Goal: Find specific page/section: Find specific page/section

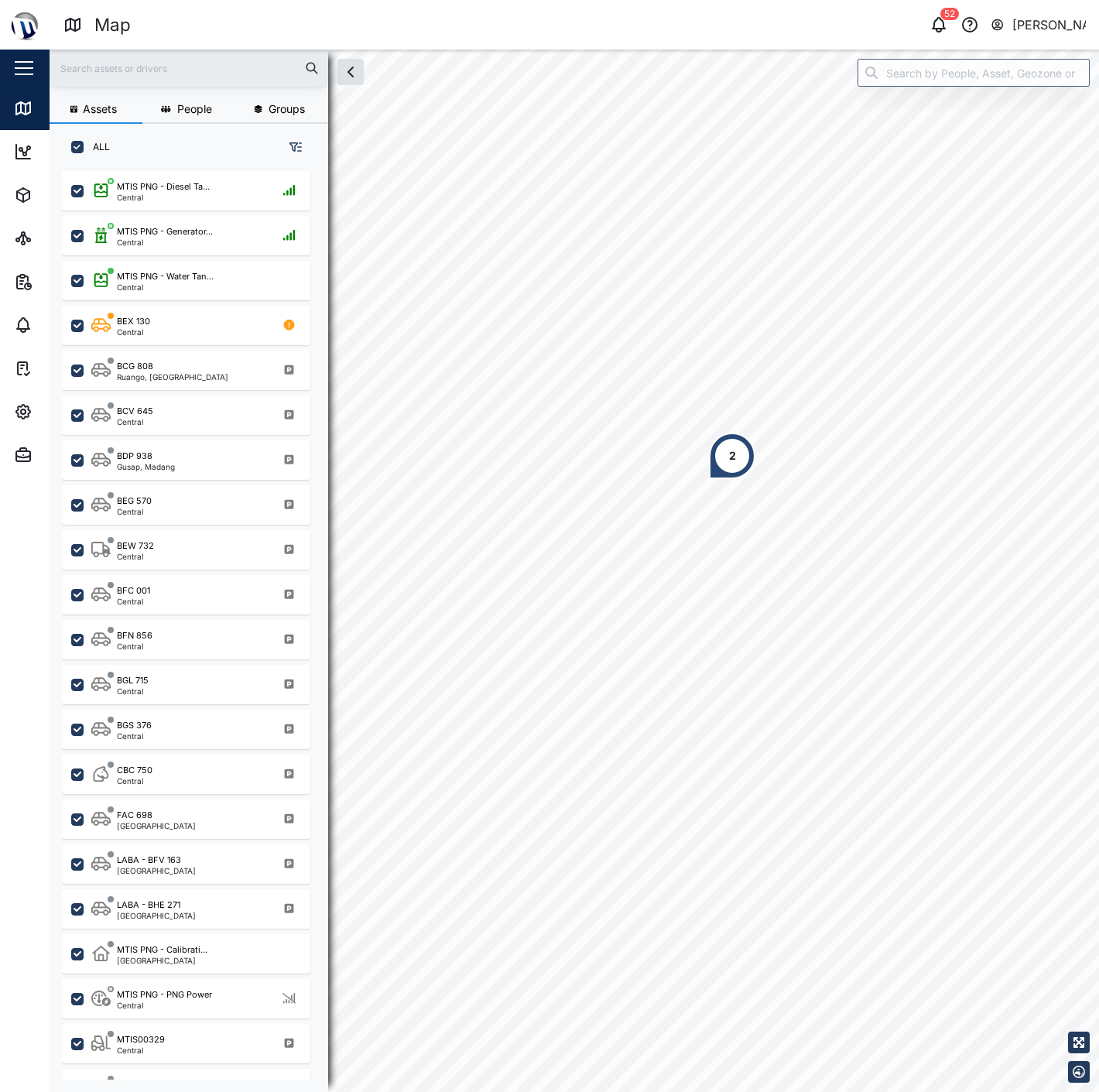
scroll to position [901, 241]
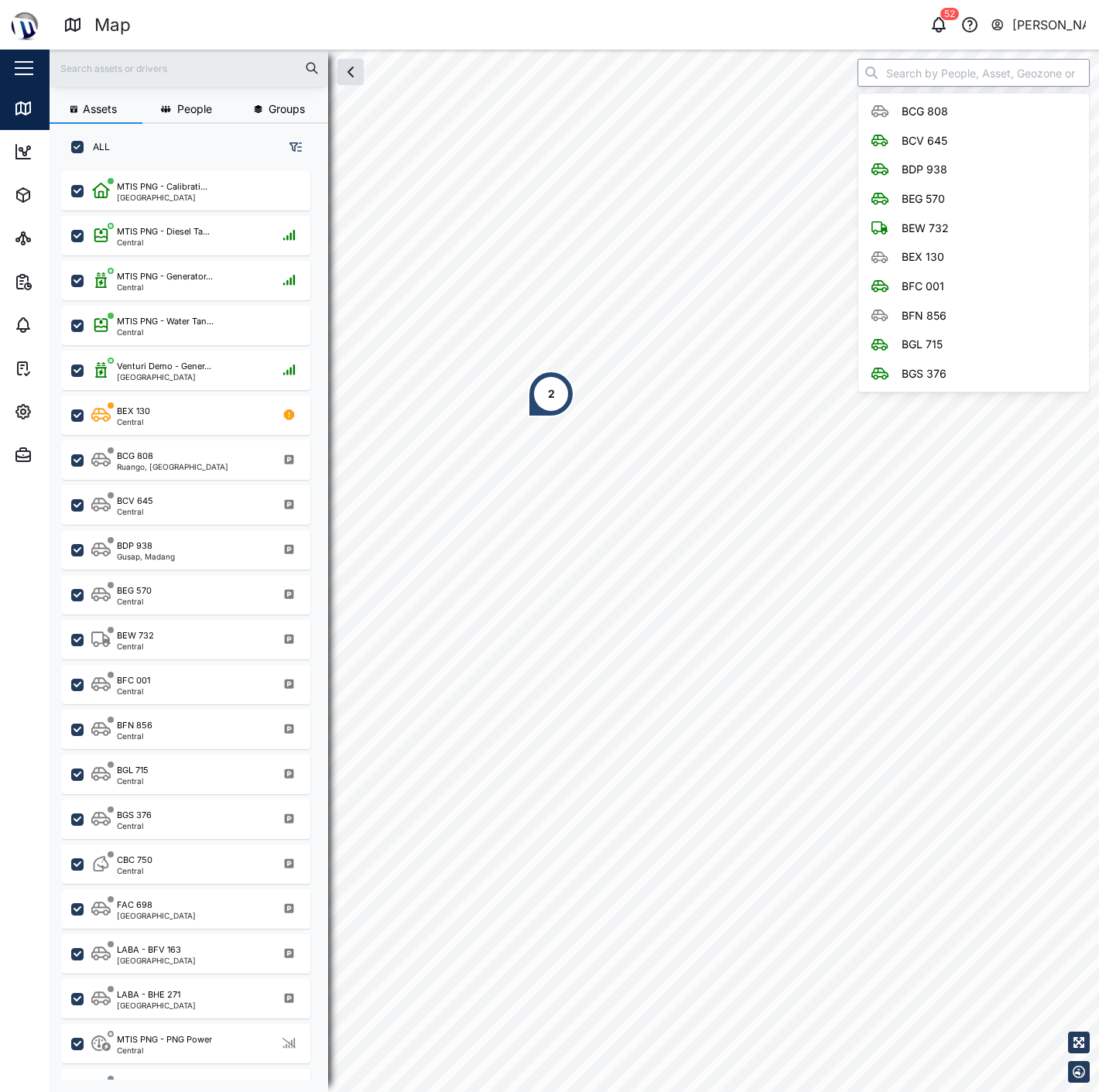
click at [899, 79] on input "search" at bounding box center [973, 73] width 232 height 27
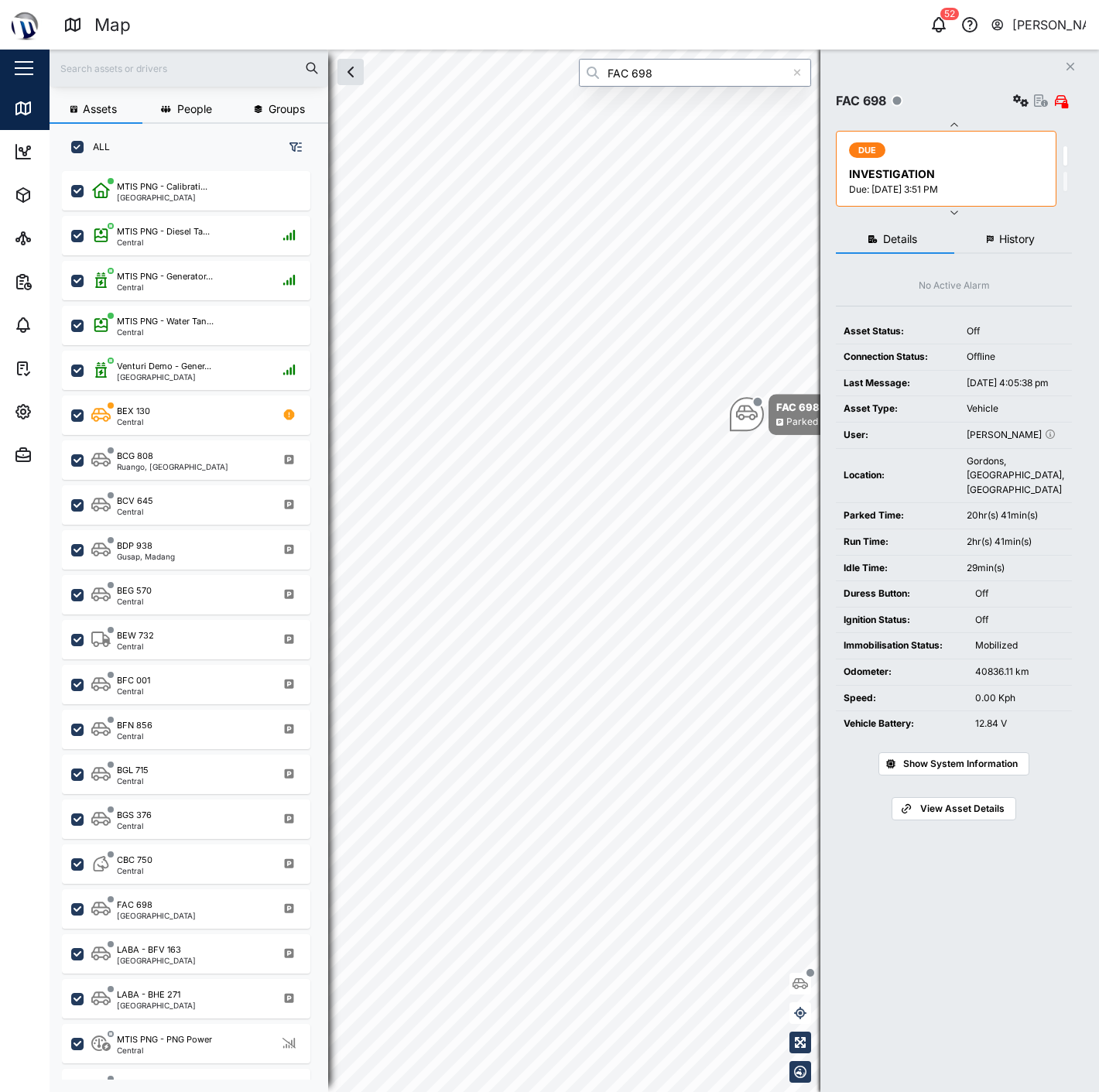
type input "FAC 698"
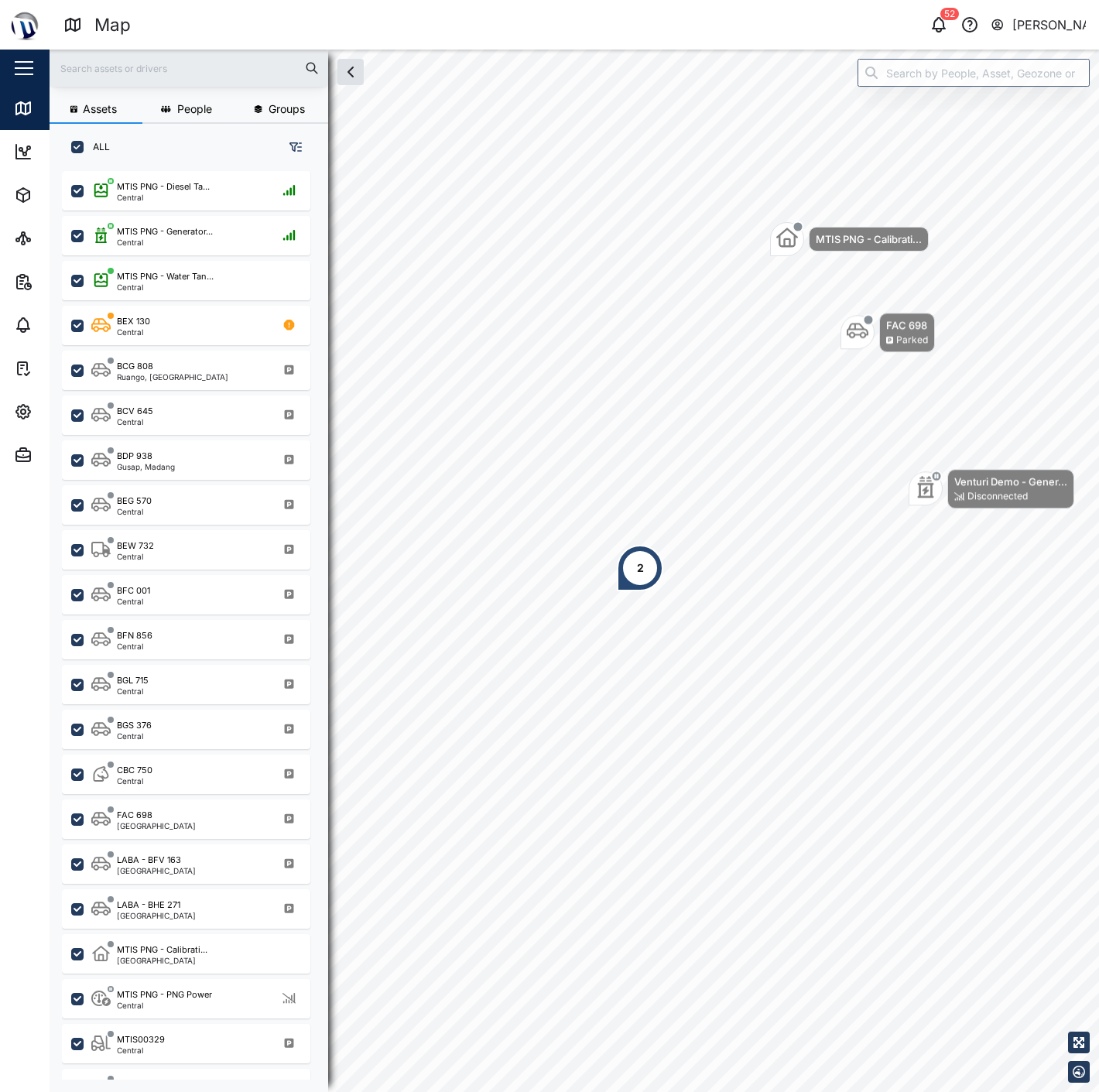
scroll to position [901, 241]
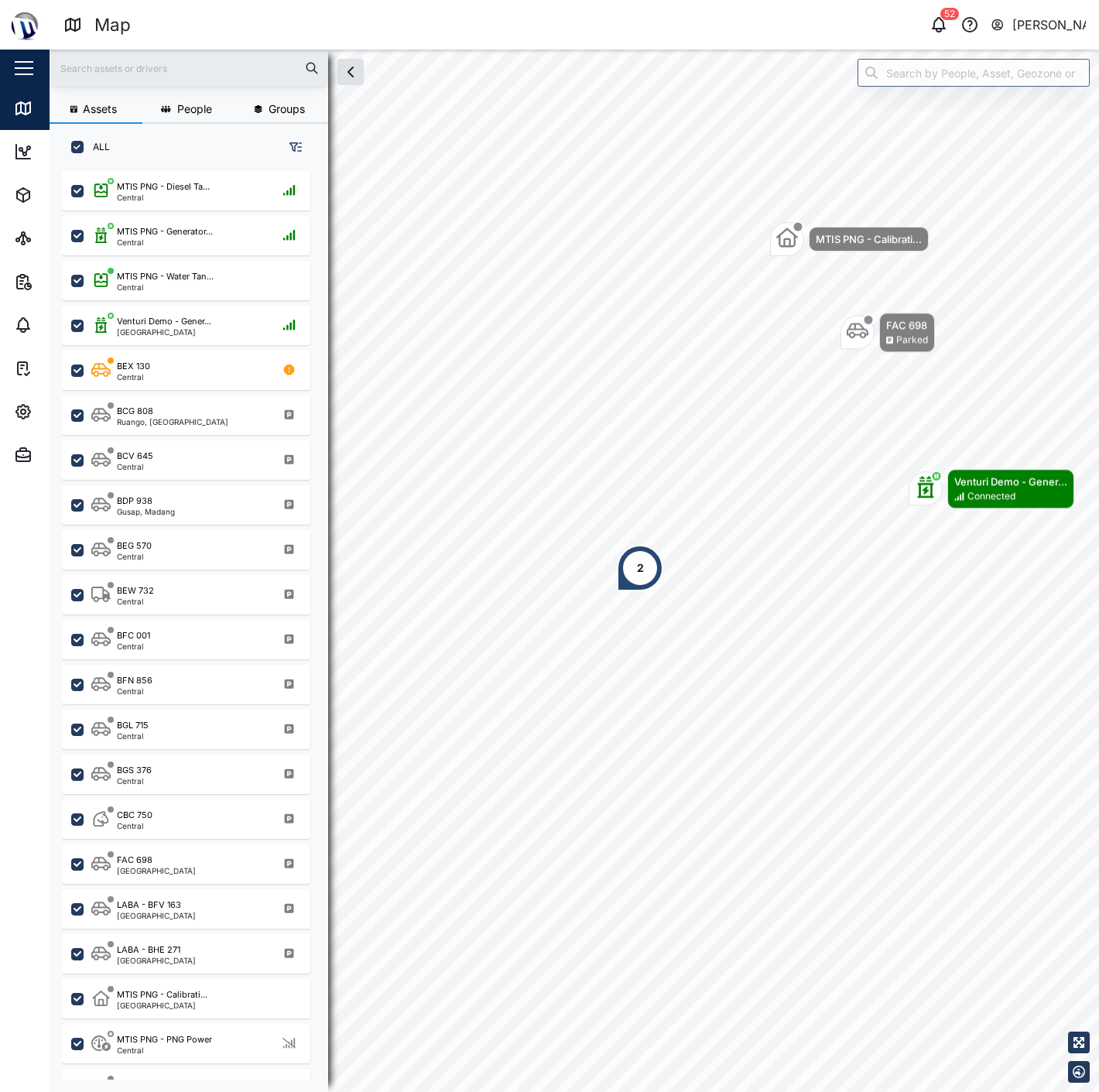
click at [952, 29] on div "52 Help Declan Delahunty" at bounding box center [843, 25] width 512 height 22
click at [941, 27] on icon "button" at bounding box center [938, 25] width 19 height 19
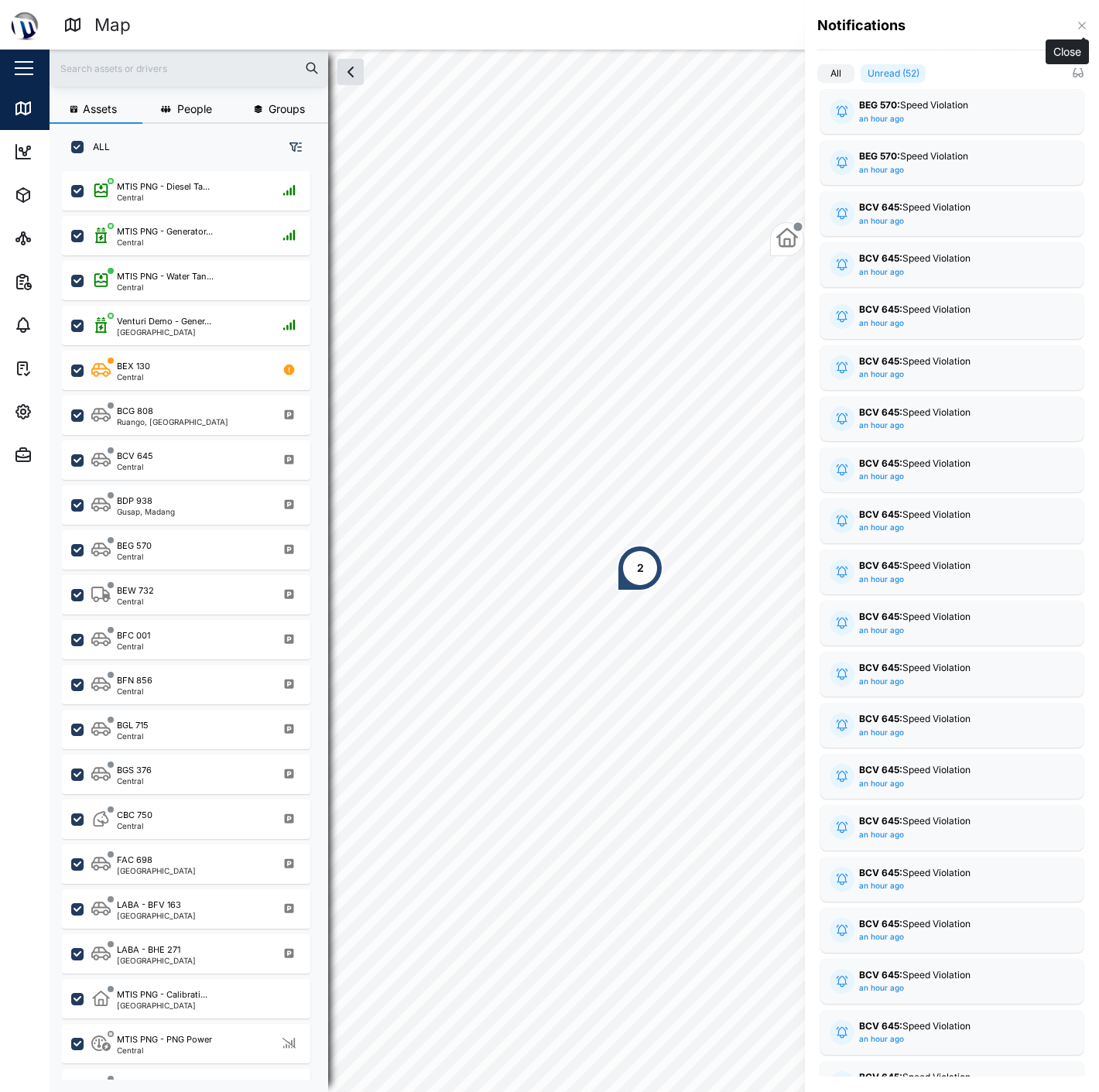
click at [1083, 27] on icon "button" at bounding box center [1081, 25] width 7 height 7
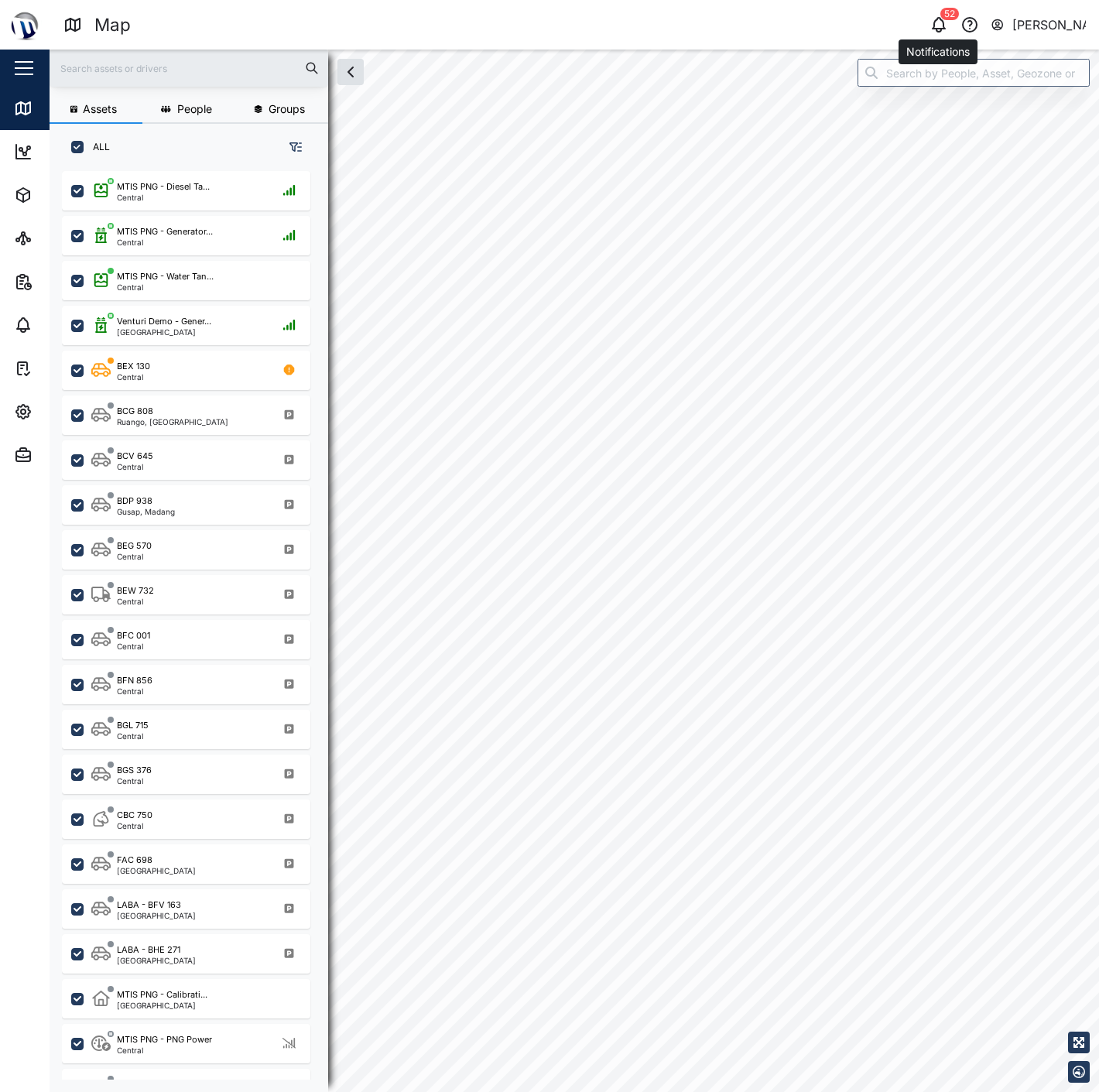
click at [931, 27] on icon "button" at bounding box center [938, 25] width 19 height 19
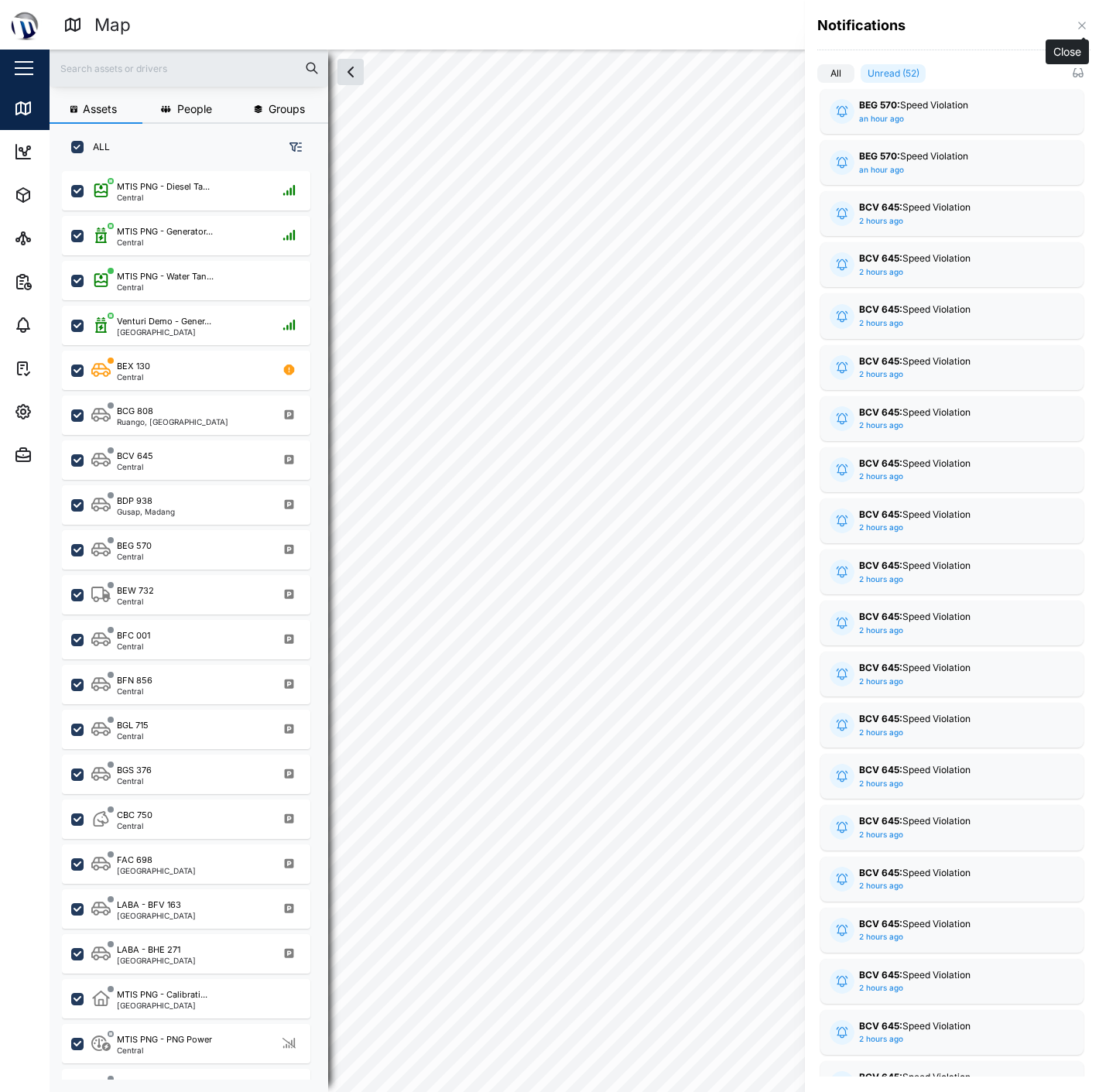
click at [1082, 27] on icon "button" at bounding box center [1081, 26] width 13 height 13
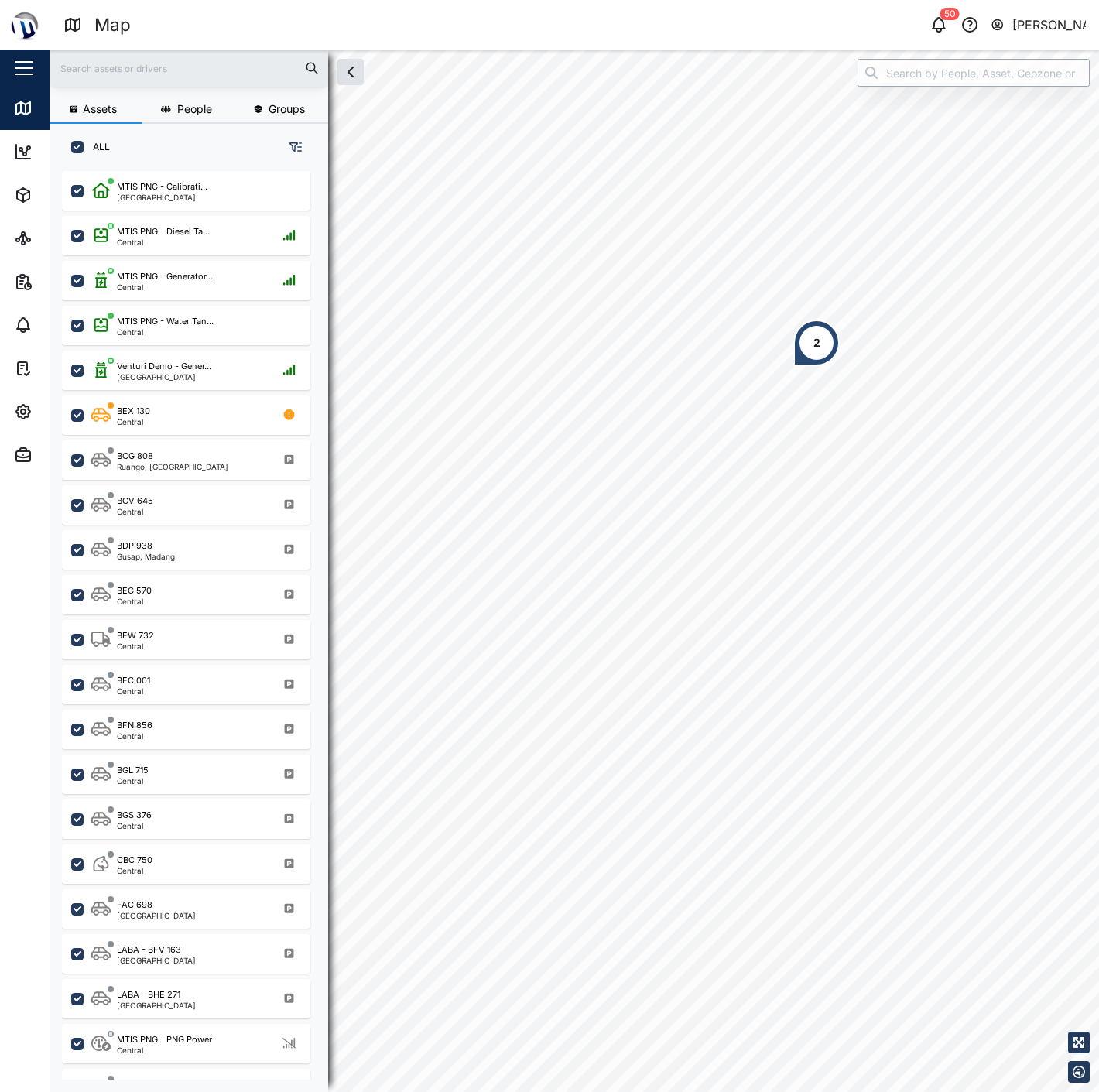
click at [939, 64] on input "search" at bounding box center [973, 73] width 232 height 27
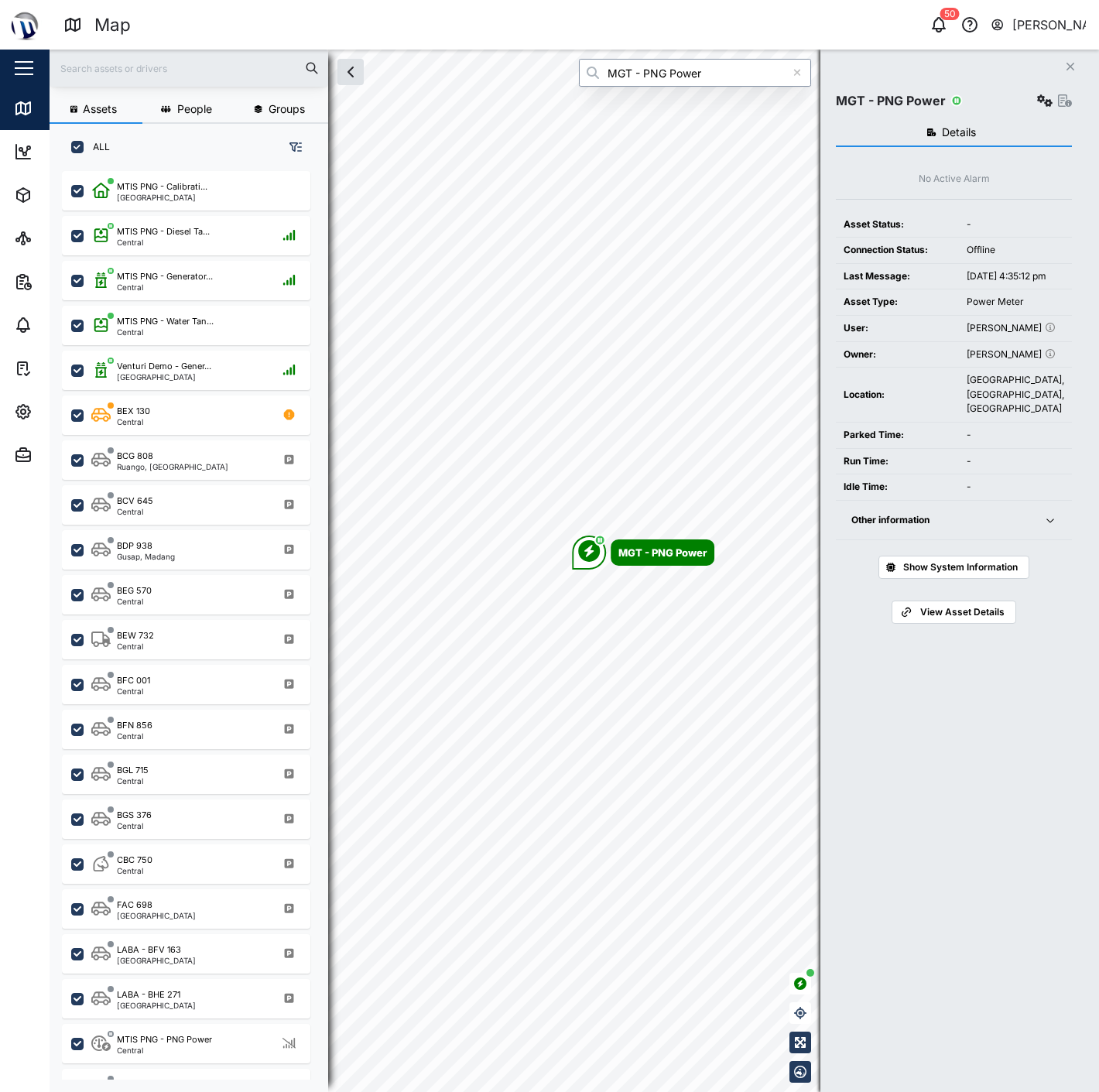
type input "MGT - PNG Power"
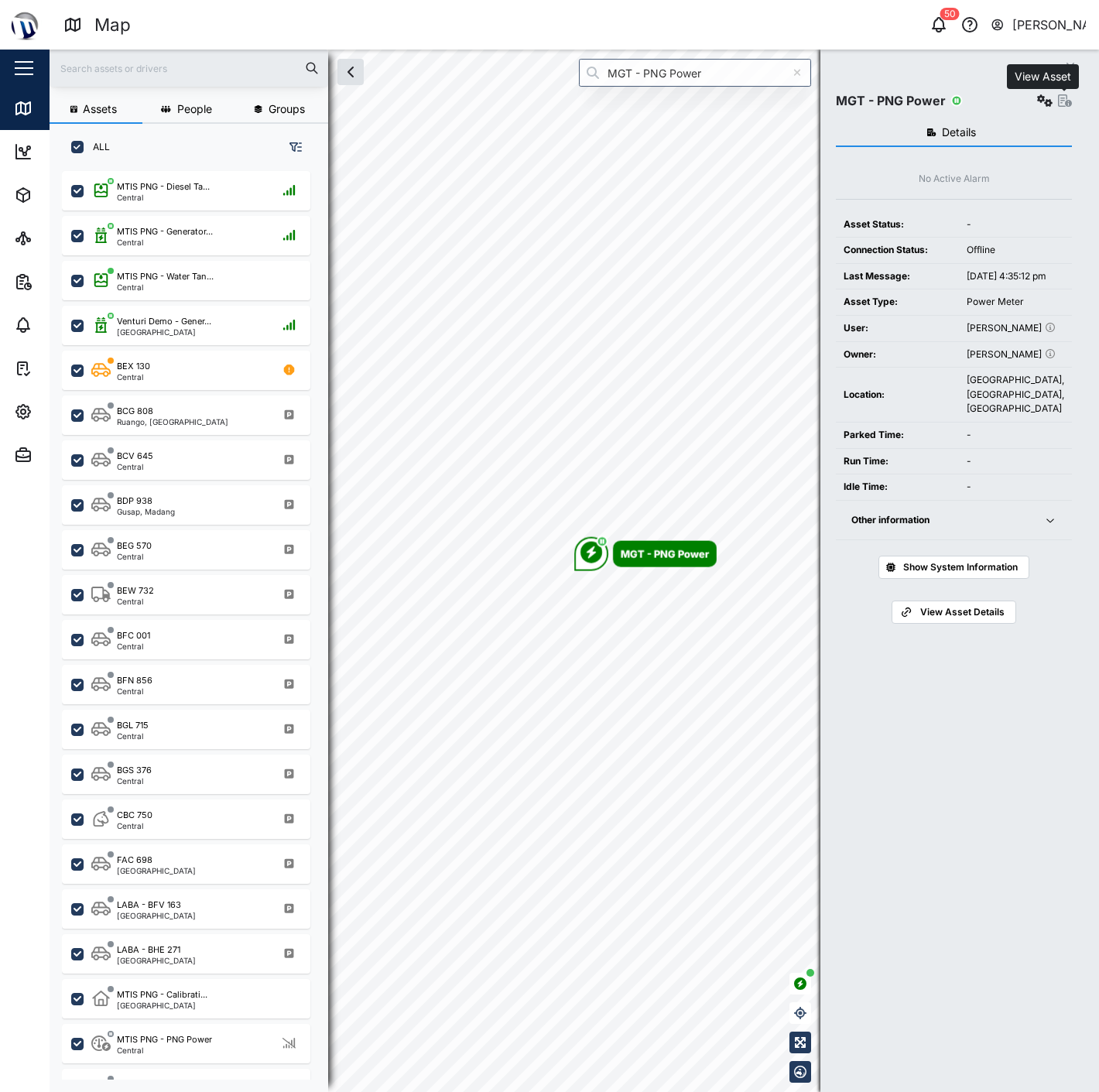
click at [1061, 104] on icon "button" at bounding box center [1065, 100] width 14 height 13
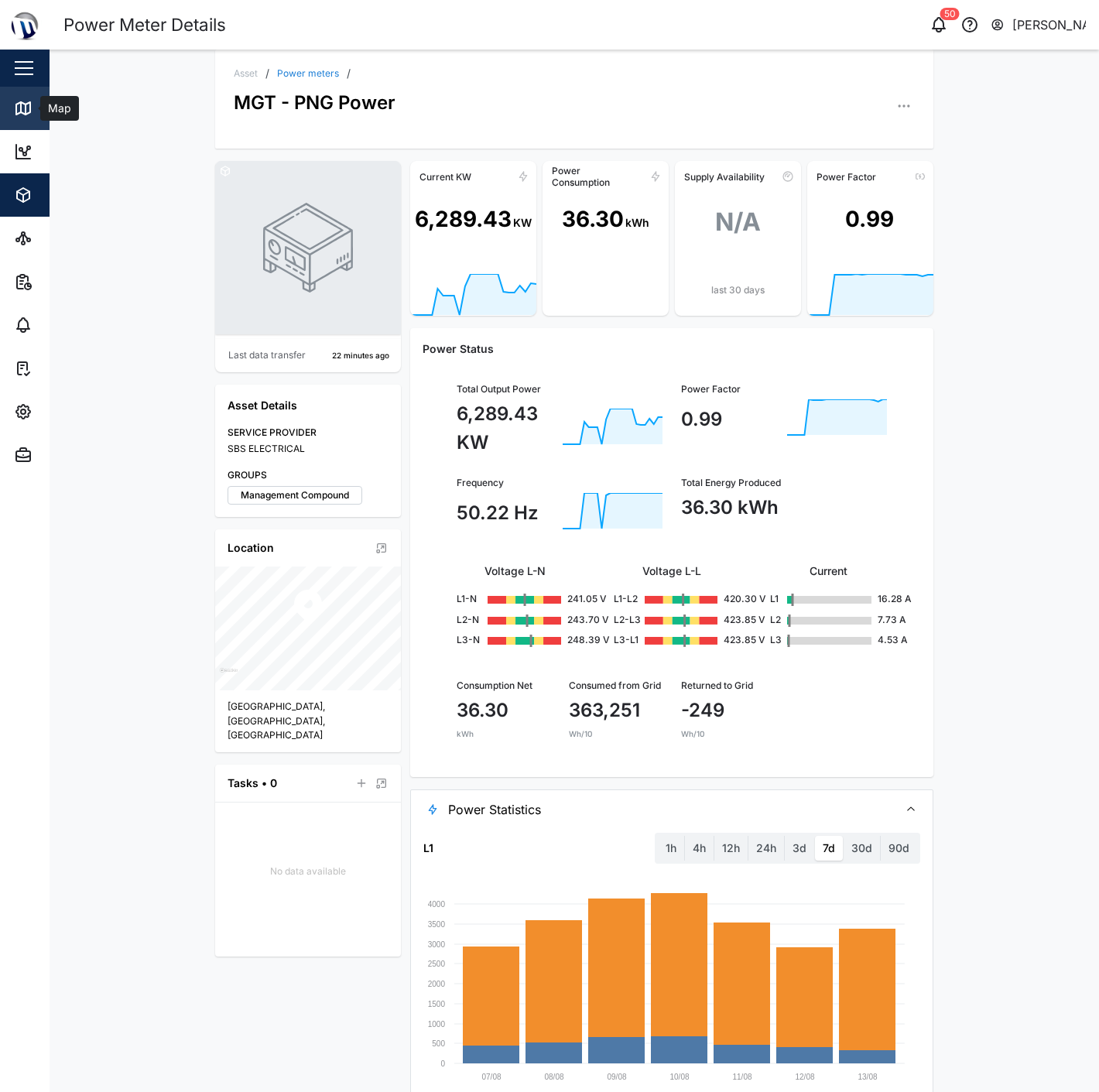
click at [42, 93] on link "Map" at bounding box center [100, 108] width 201 height 43
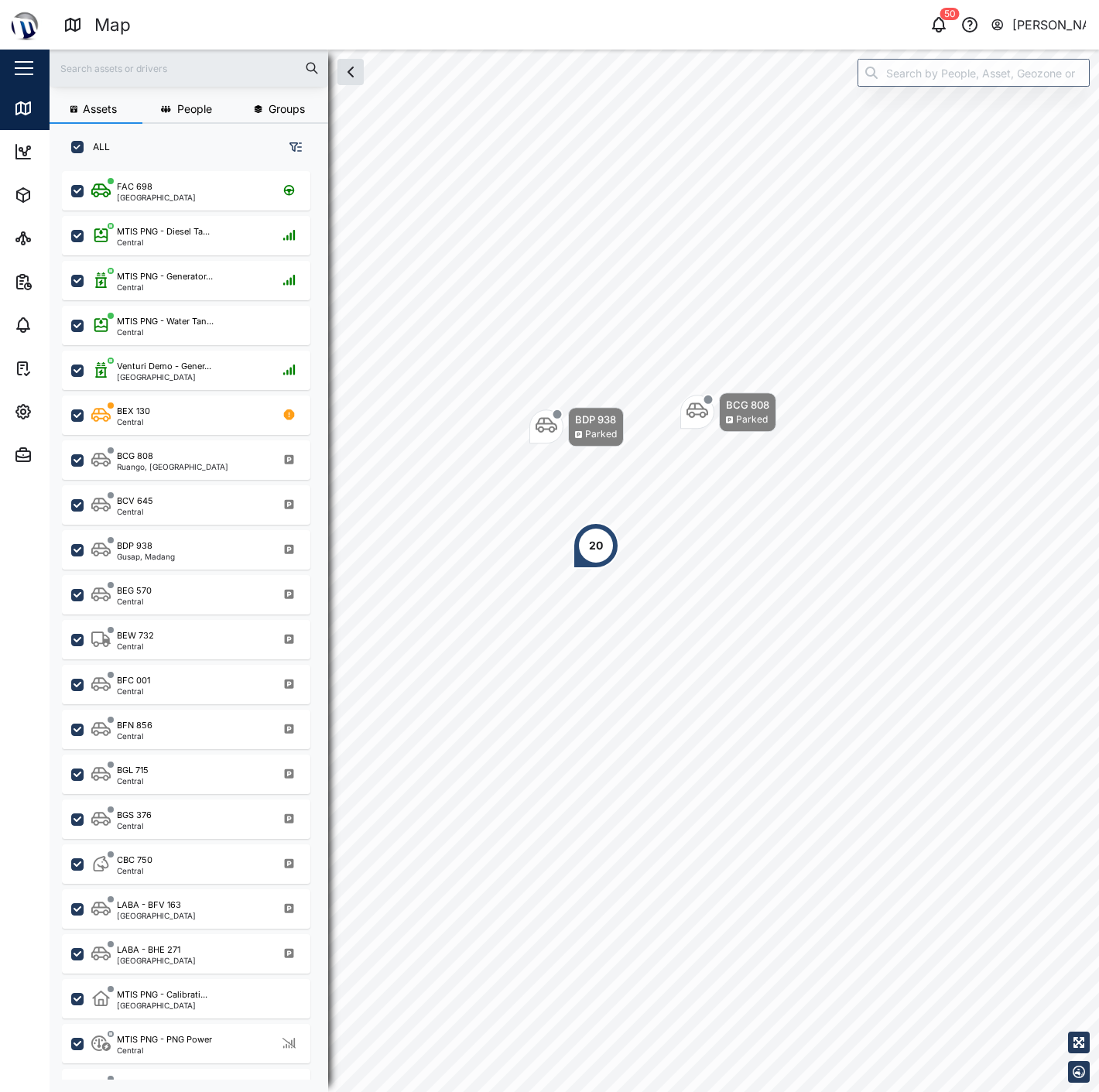
scroll to position [901, 241]
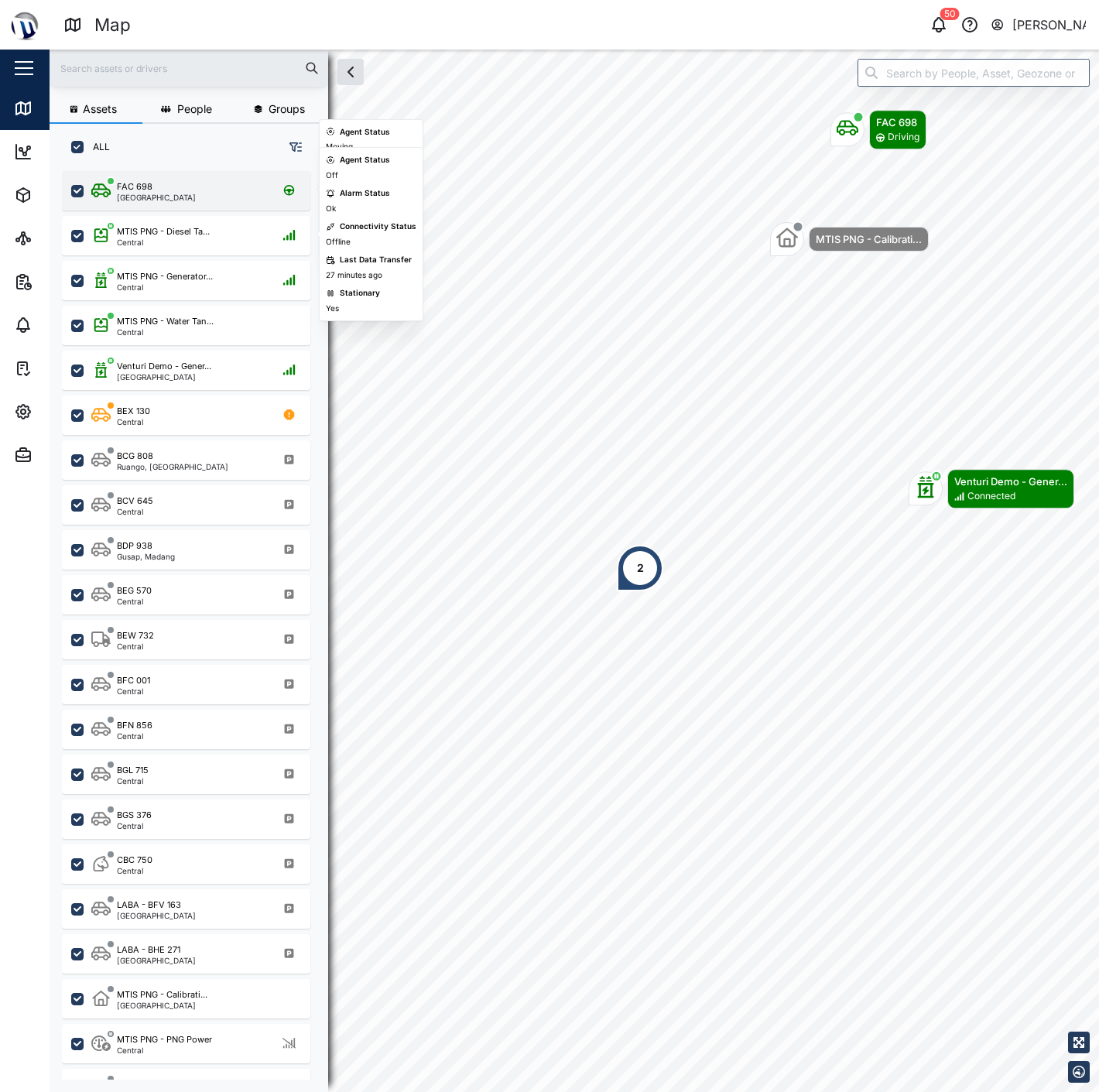
click at [226, 190] on div "FAC 698 Port Moresby" at bounding box center [196, 191] width 210 height 21
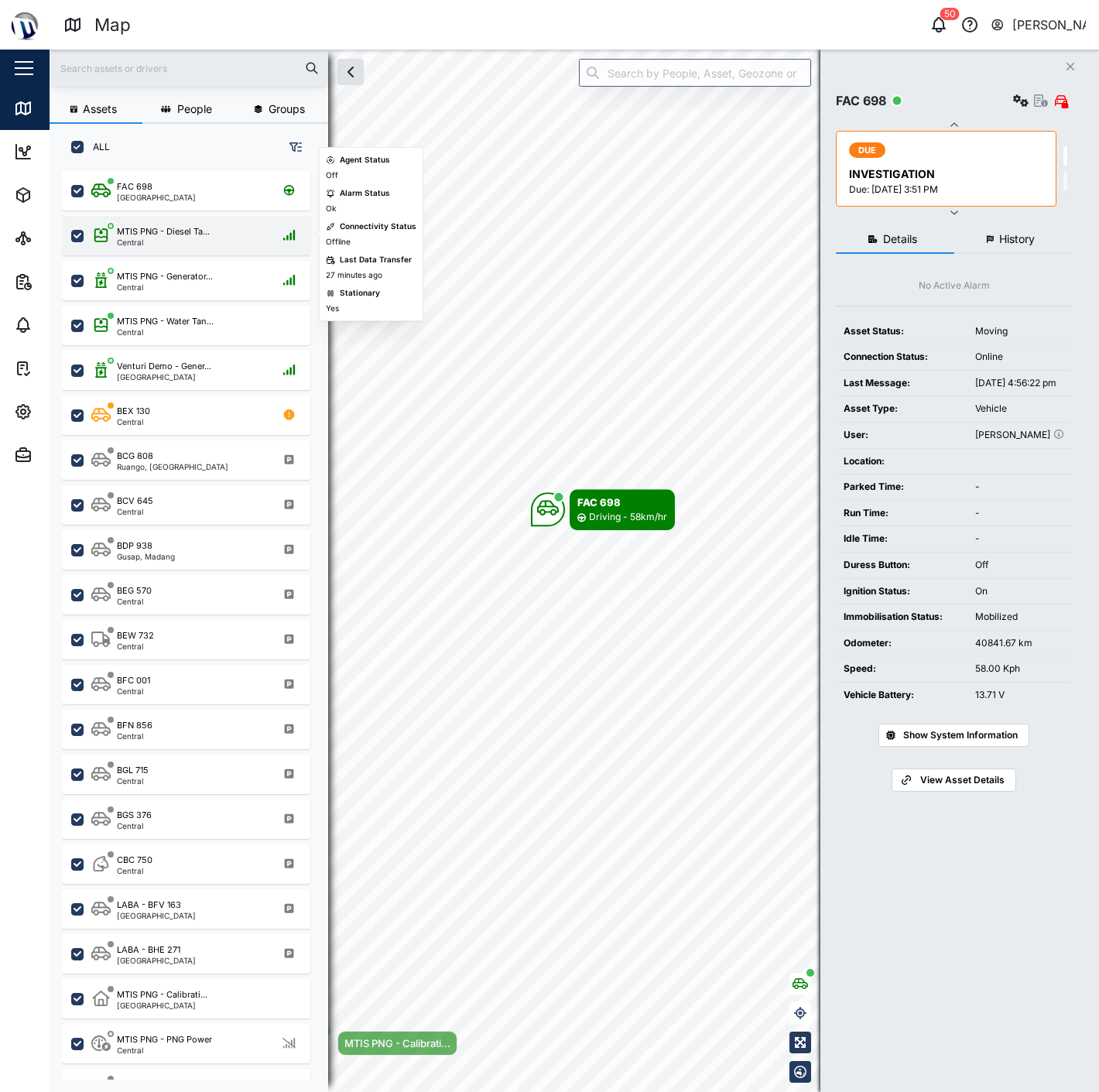
click at [219, 220] on div "MTIS PNG - Diesel Ta... Central" at bounding box center [186, 236] width 248 height 39
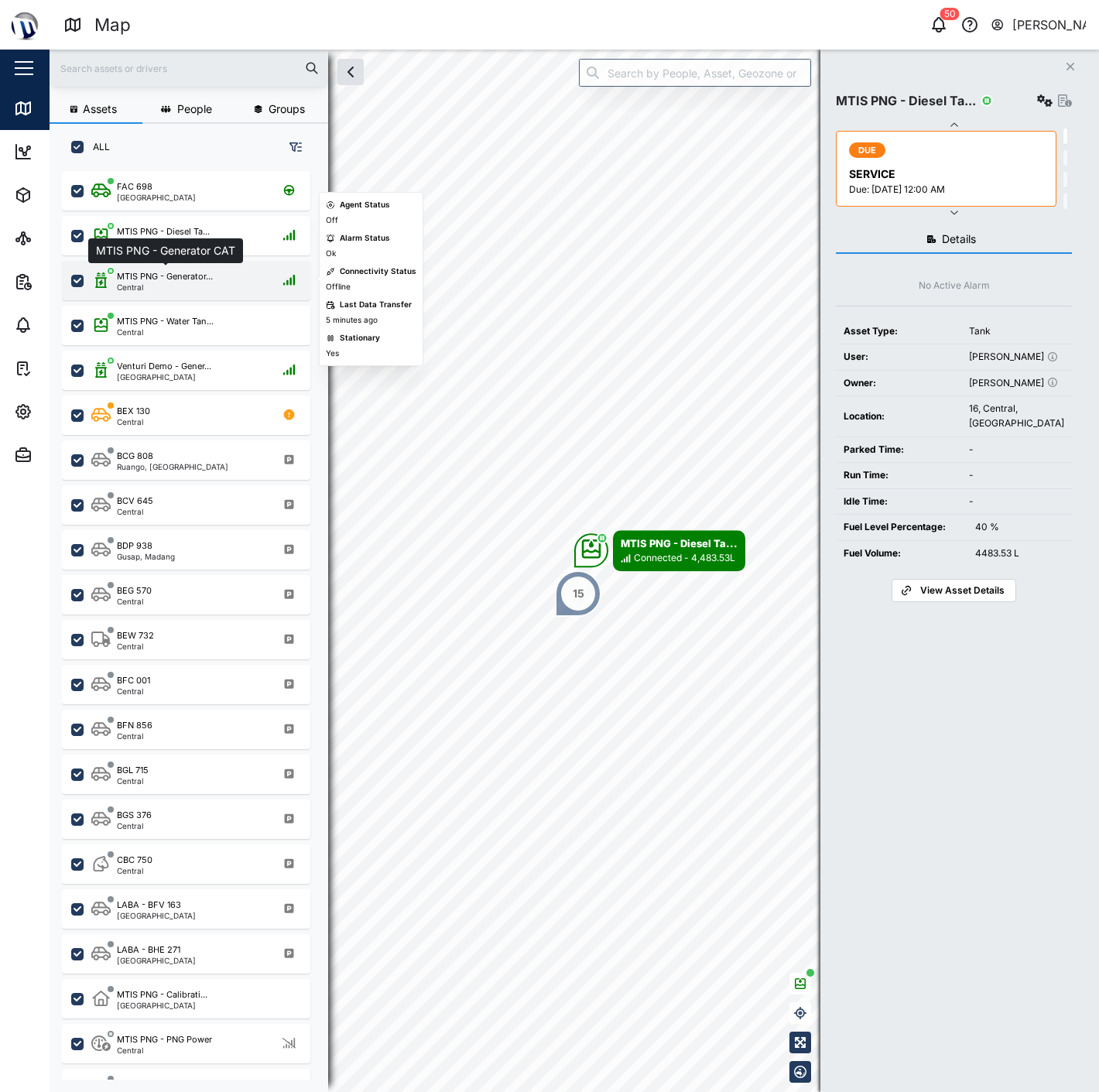
click at [210, 273] on div "MTIS PNG - Generator..." at bounding box center [165, 276] width 96 height 13
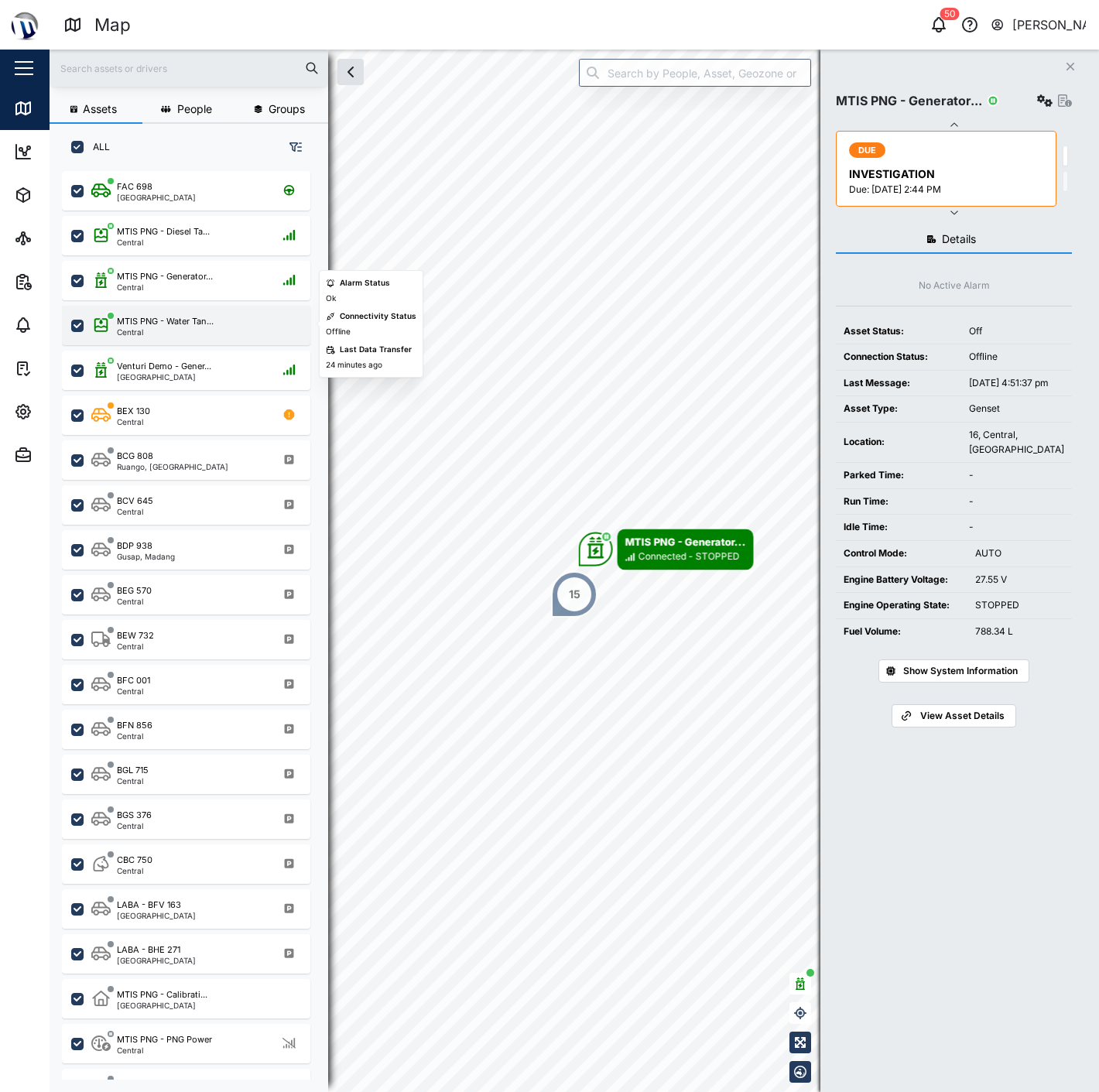
click at [229, 315] on div "MTIS PNG - Water Tan... Central" at bounding box center [196, 325] width 210 height 21
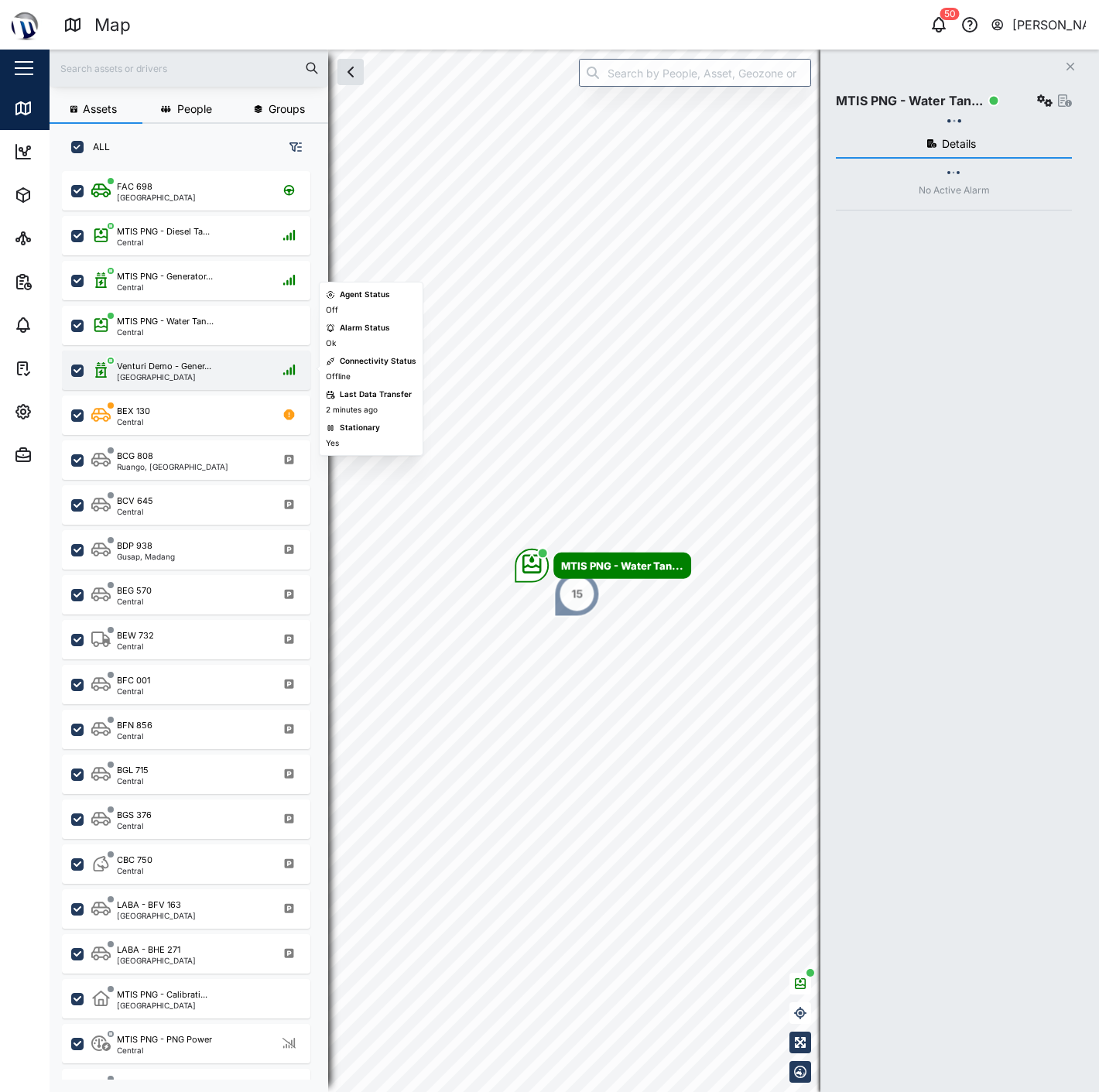
click at [221, 355] on div "Venturi Demo - Gener... Port Moresby" at bounding box center [186, 370] width 248 height 39
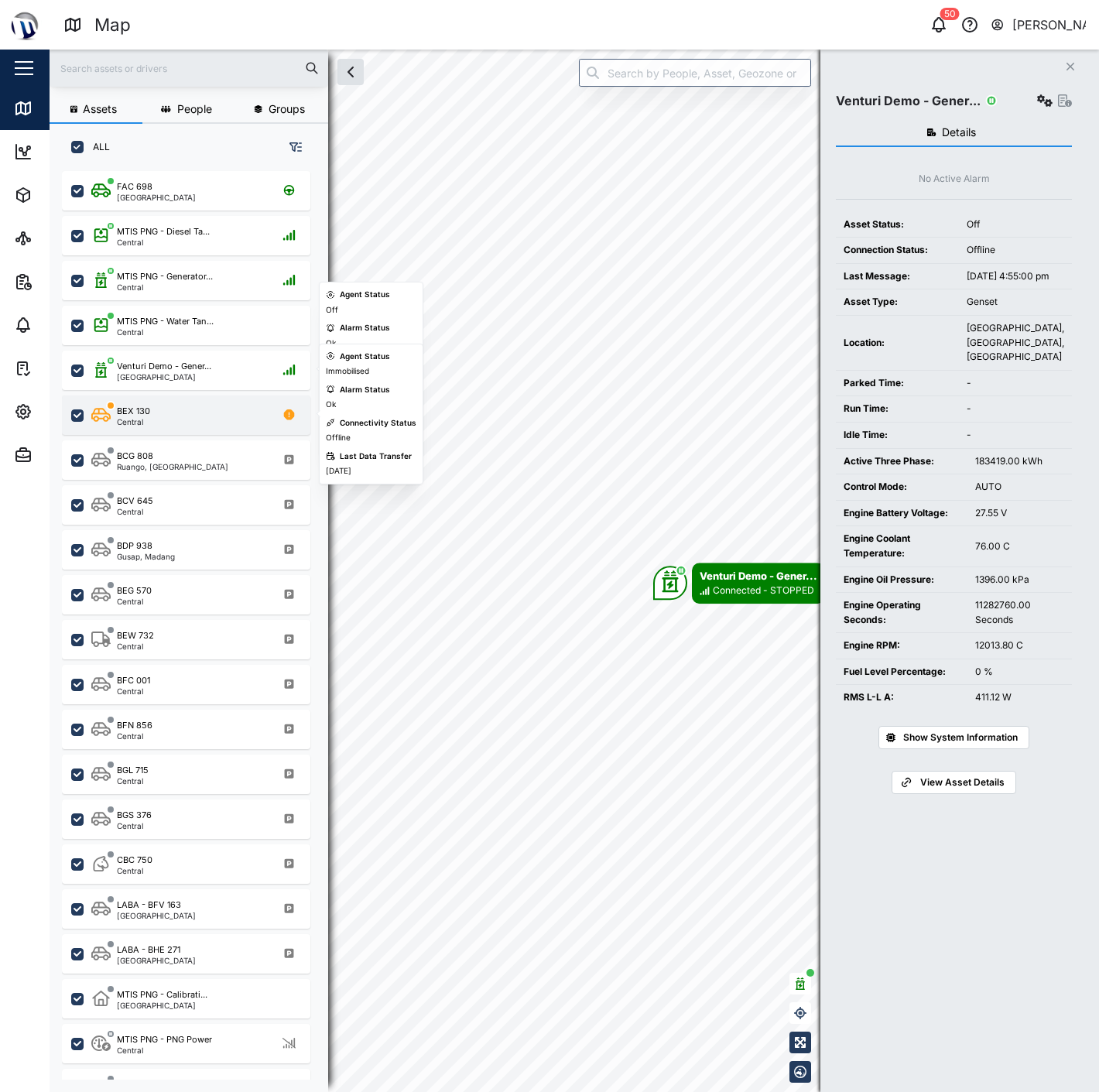
click at [202, 409] on div "BEX 130 Central" at bounding box center [196, 414] width 210 height 21
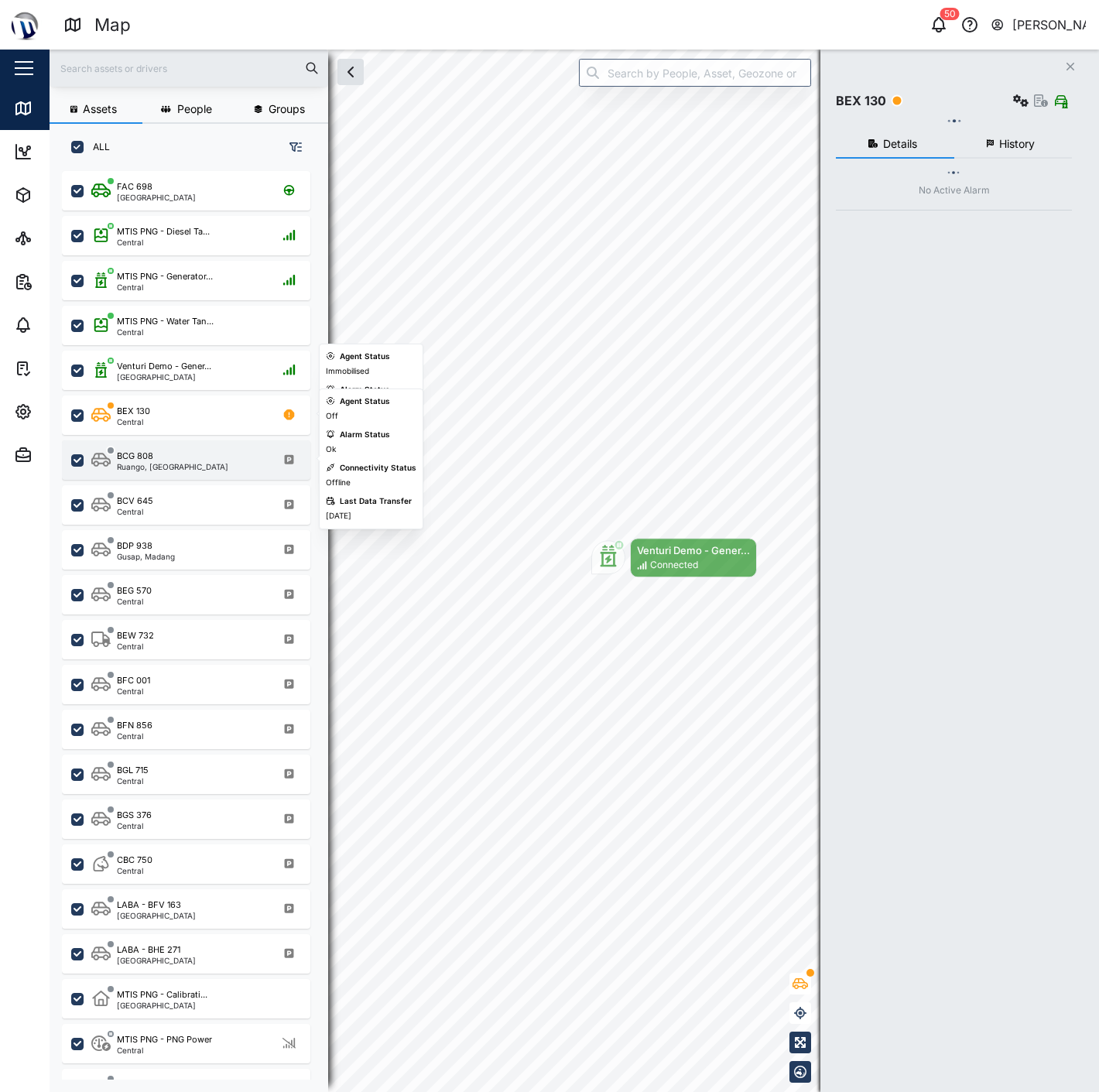
click at [171, 455] on div "BCG 808" at bounding box center [172, 456] width 111 height 13
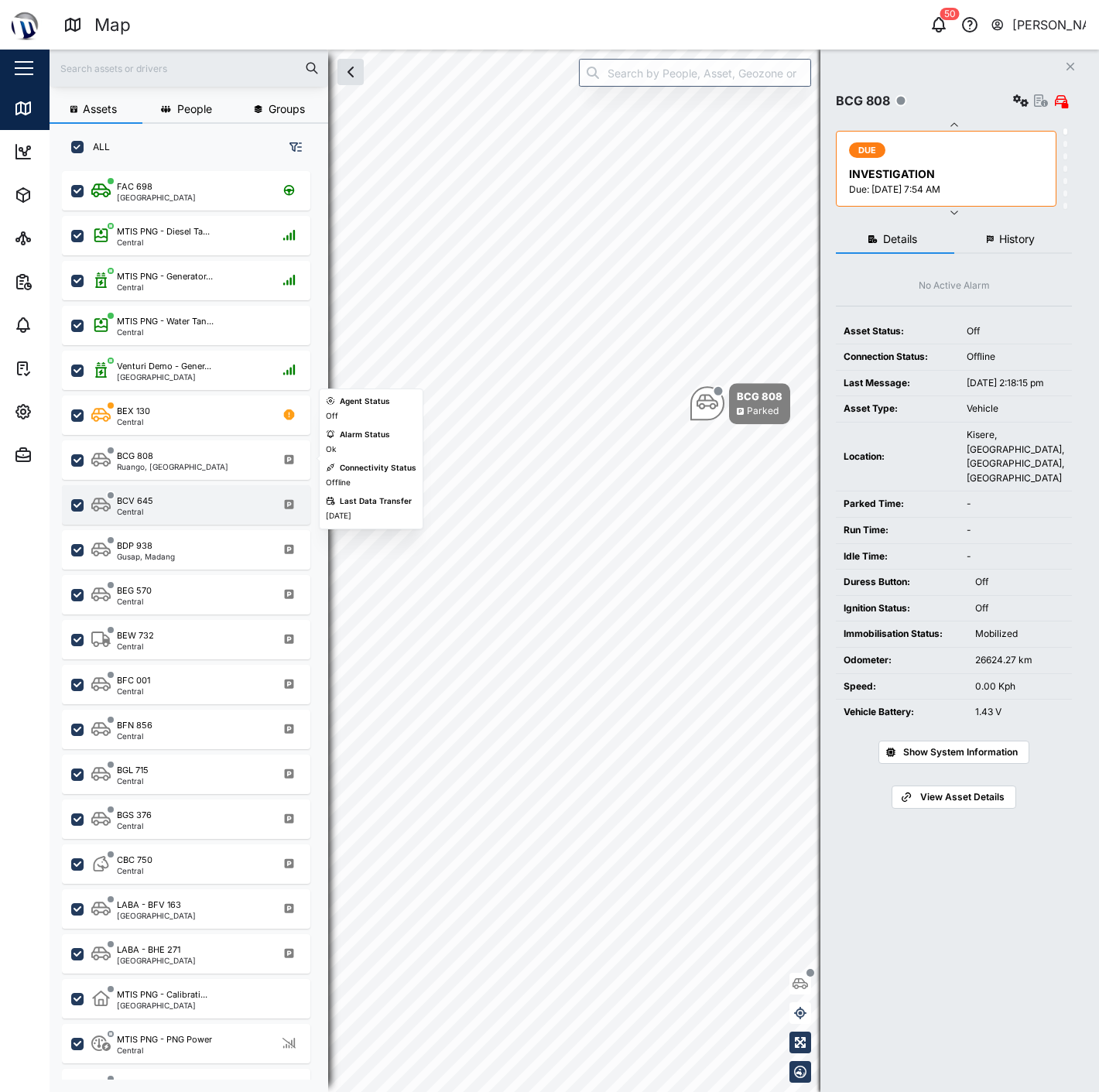
click at [174, 499] on div "BCV 645 Central" at bounding box center [196, 505] width 210 height 21
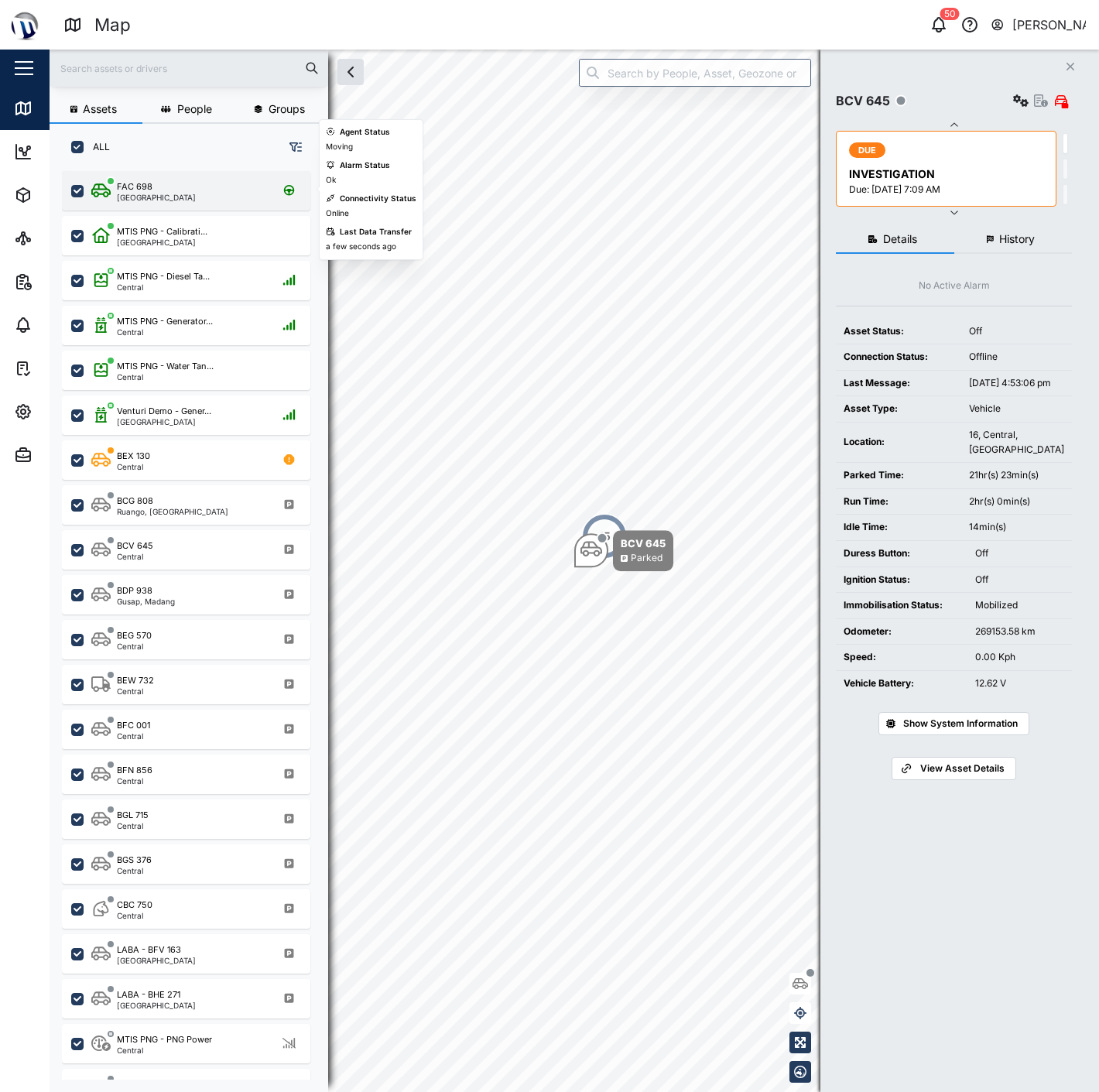
click at [174, 197] on div "FAC 698 Port Moresby" at bounding box center [196, 191] width 210 height 21
